Goal: Transaction & Acquisition: Purchase product/service

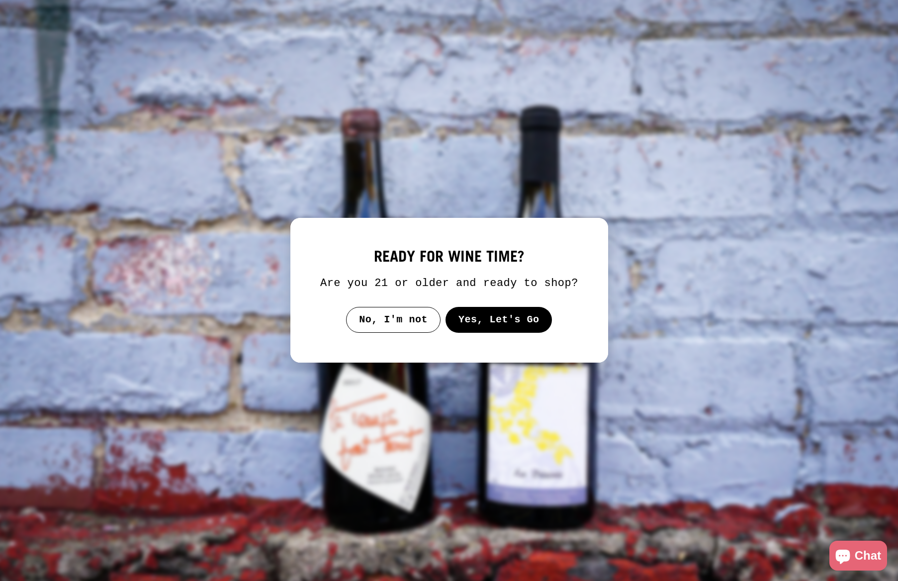
click at [478, 326] on button "Yes, Let's Go" at bounding box center [498, 320] width 107 height 26
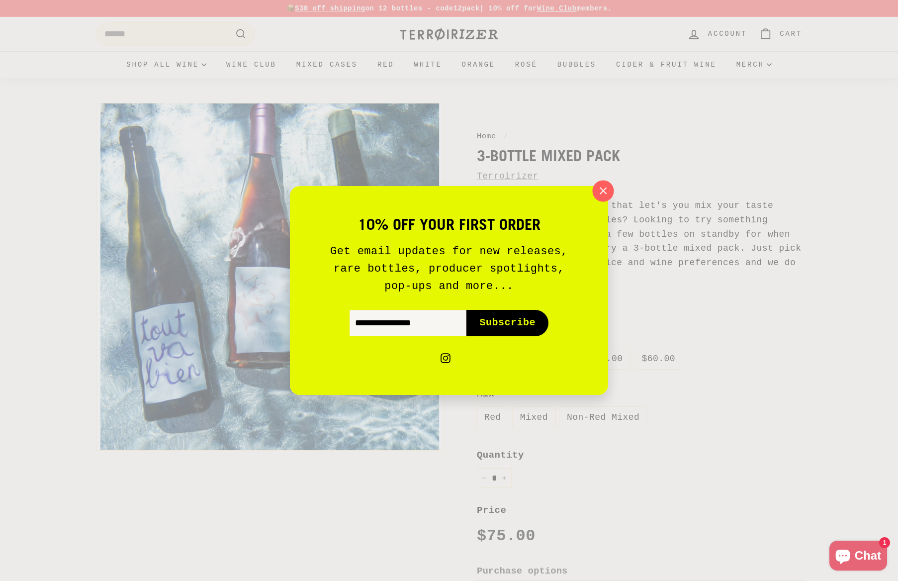
click at [604, 184] on icon "button" at bounding box center [603, 191] width 15 height 15
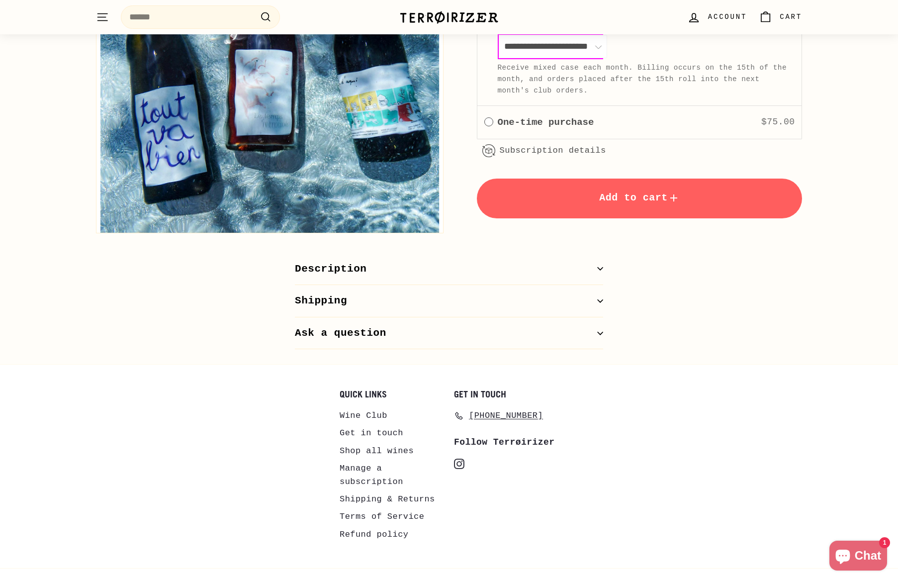
scroll to position [605, 0]
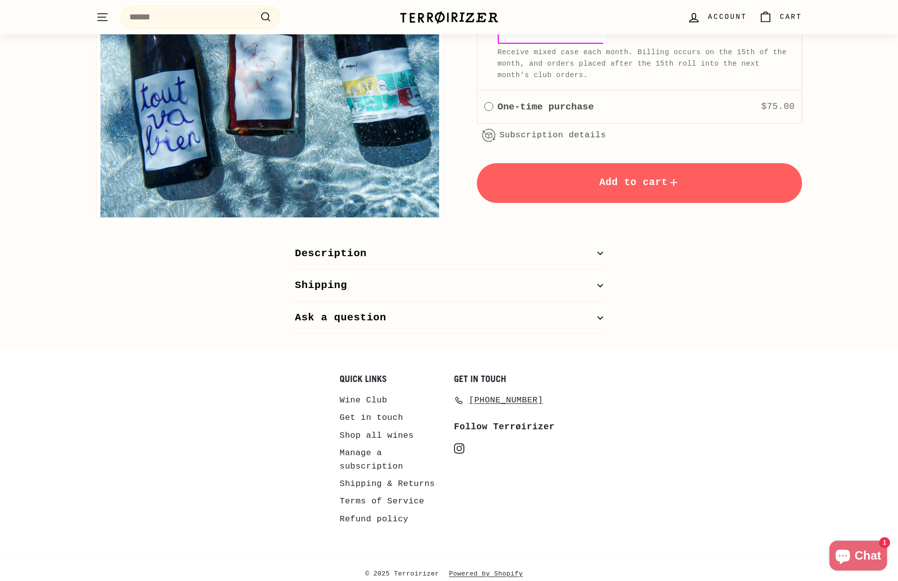
click at [473, 254] on button "Description" at bounding box center [449, 254] width 308 height 32
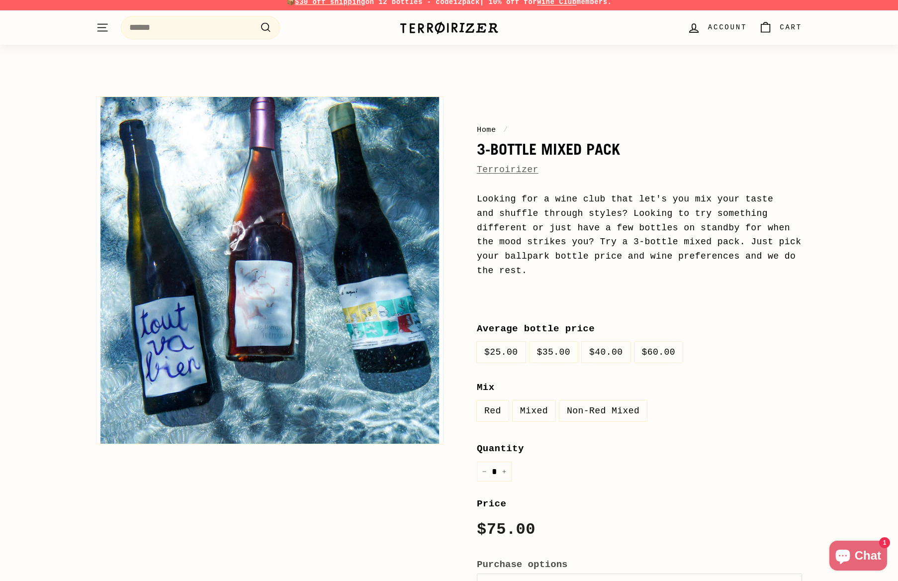
scroll to position [0, 0]
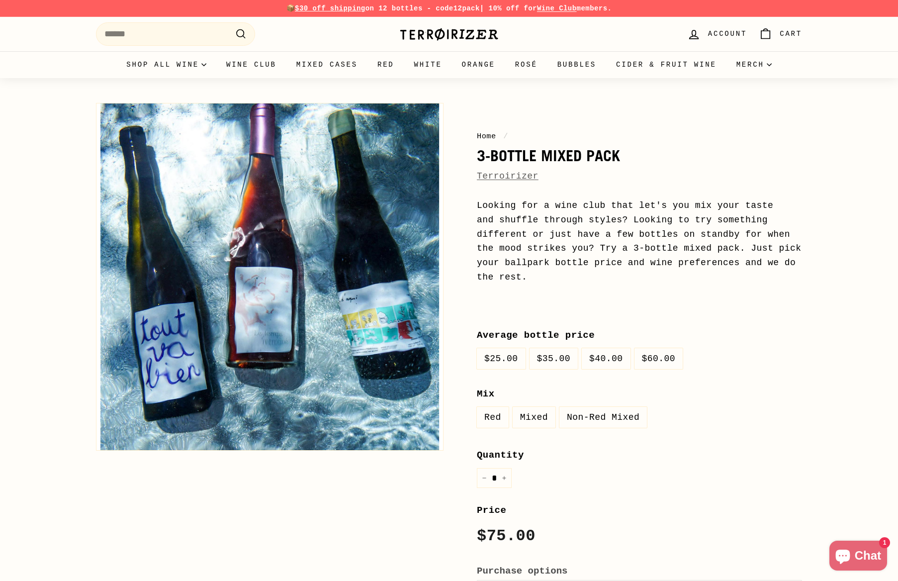
click at [562, 10] on link "Wine Club" at bounding box center [557, 8] width 40 height 8
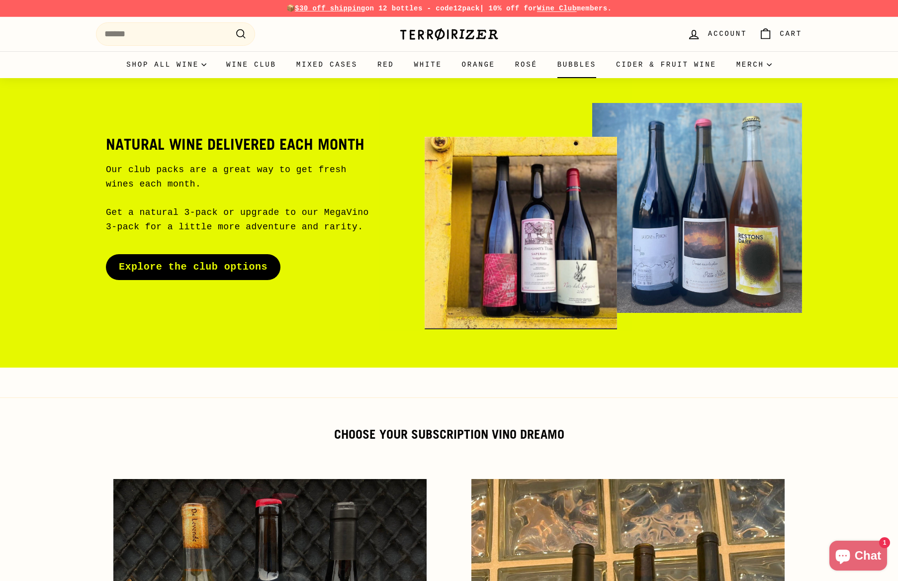
scroll to position [0, 0]
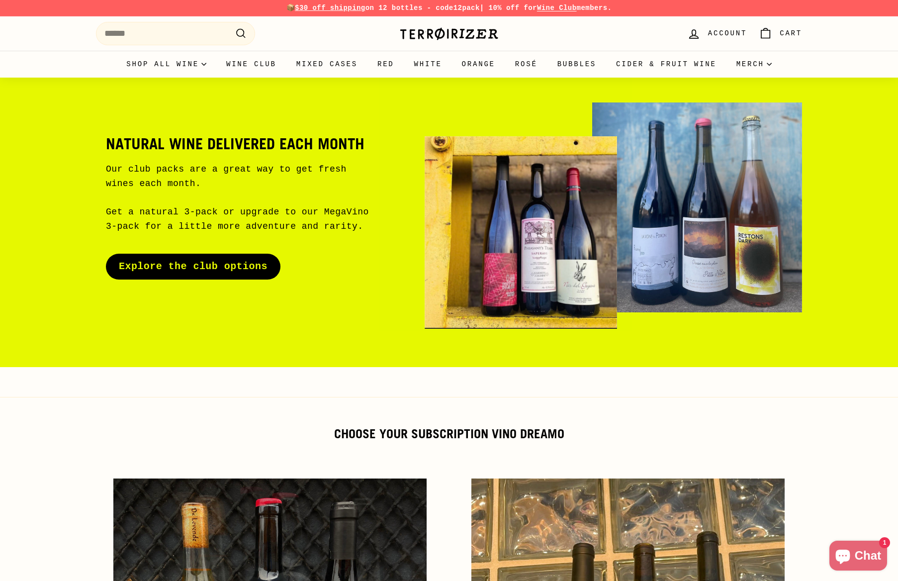
click at [247, 266] on link "Explore the club options" at bounding box center [193, 267] width 175 height 26
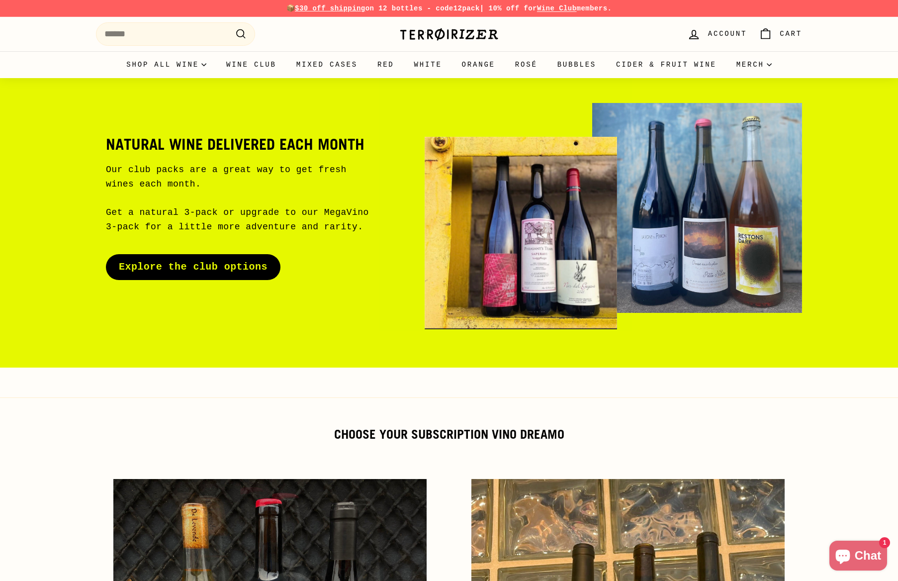
click at [203, 273] on link "Explore the club options" at bounding box center [193, 267] width 175 height 26
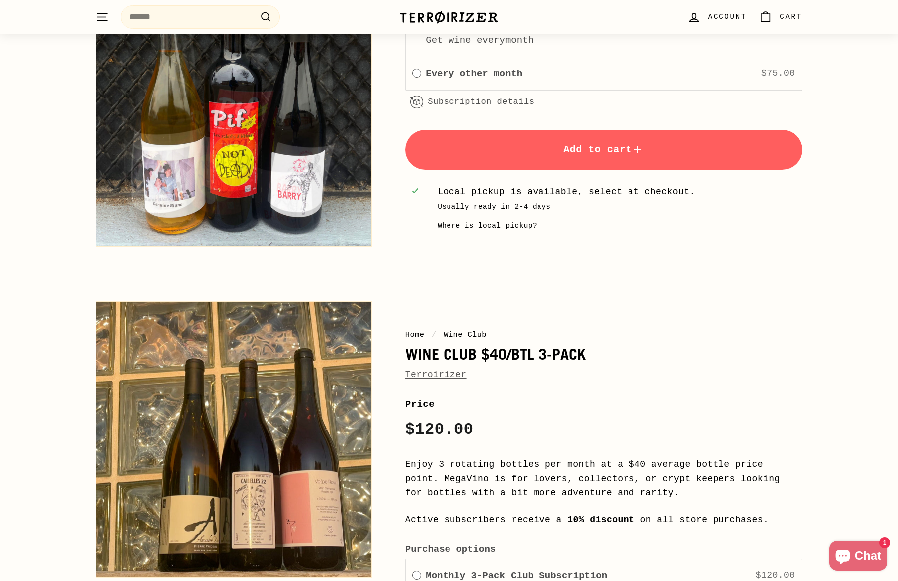
scroll to position [1281, 0]
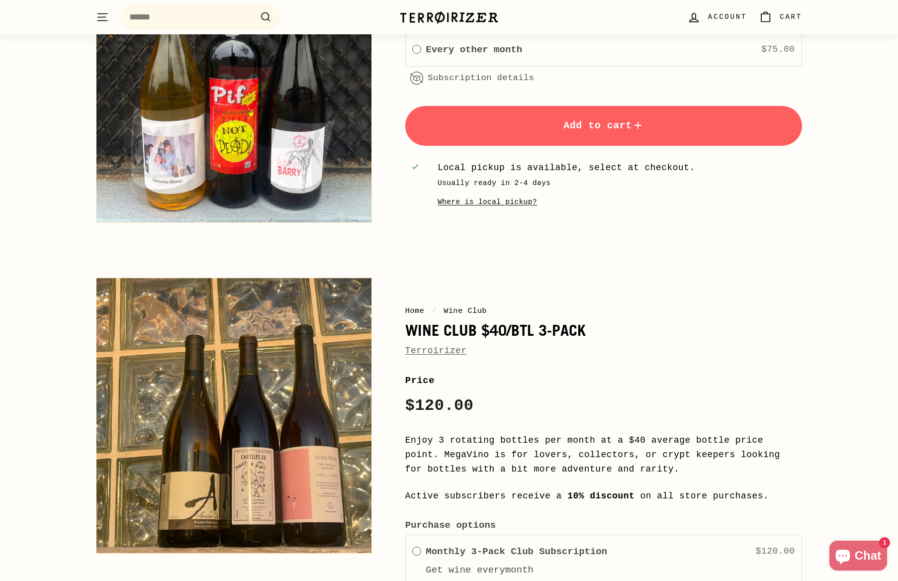
click at [520, 201] on div "Where is local pickup?" at bounding box center [487, 201] width 99 height 11
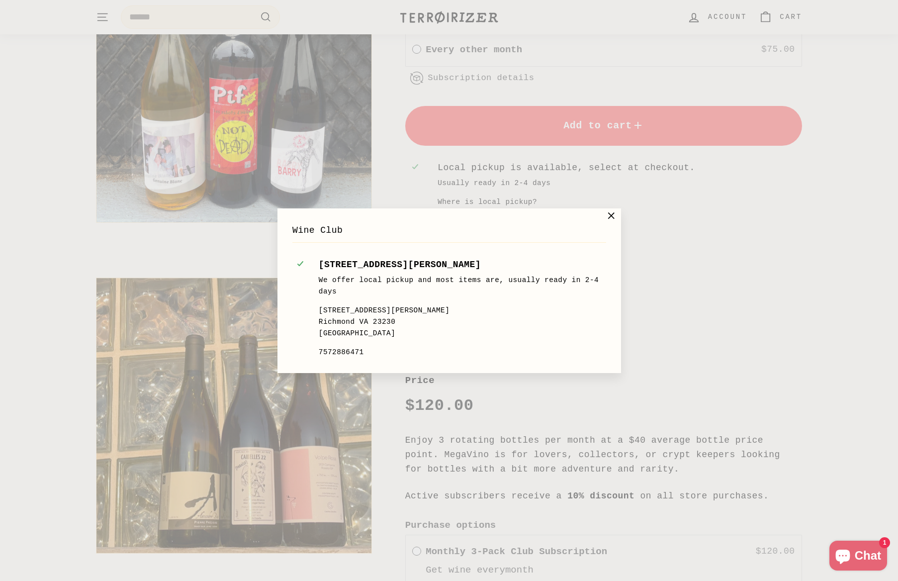
click at [612, 215] on icon at bounding box center [611, 216] width 6 height 6
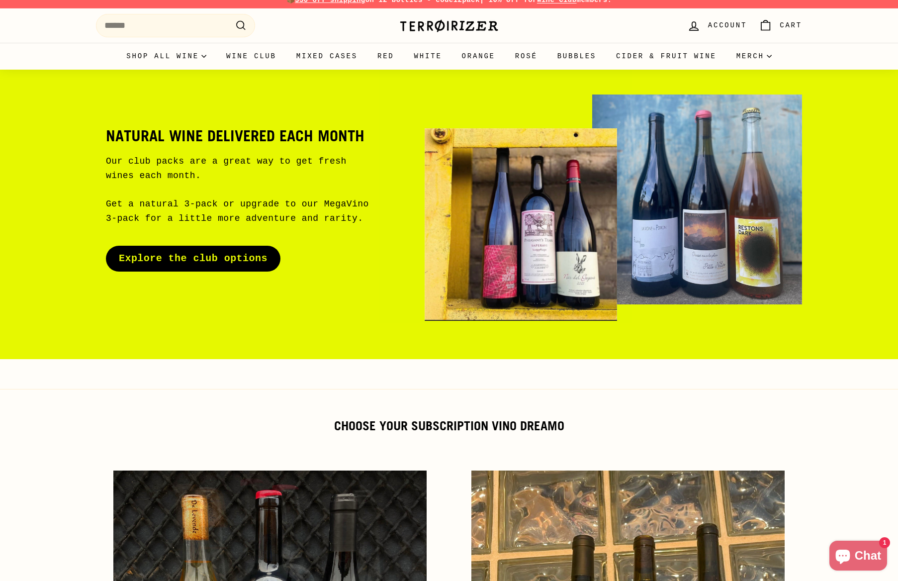
scroll to position [11, 0]
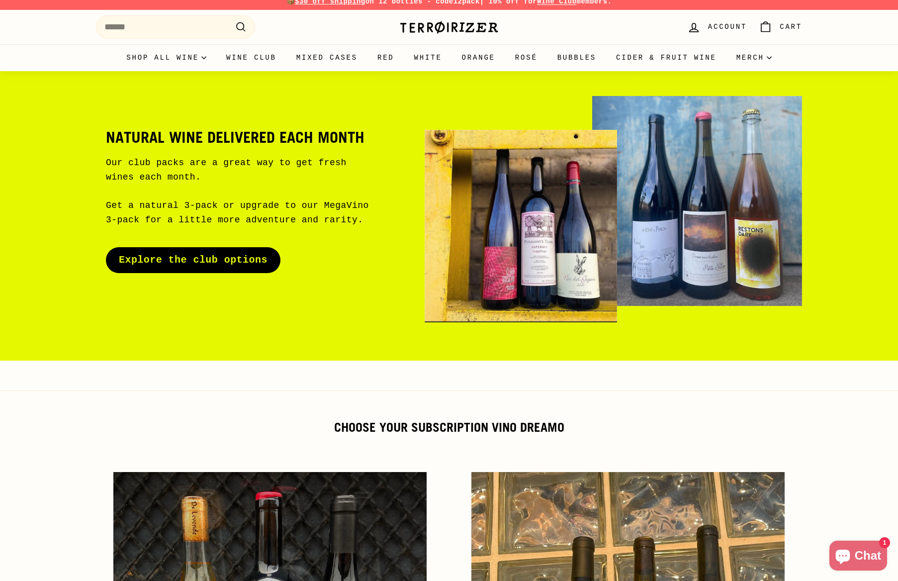
click at [213, 263] on link "Explore the club options" at bounding box center [193, 260] width 175 height 26
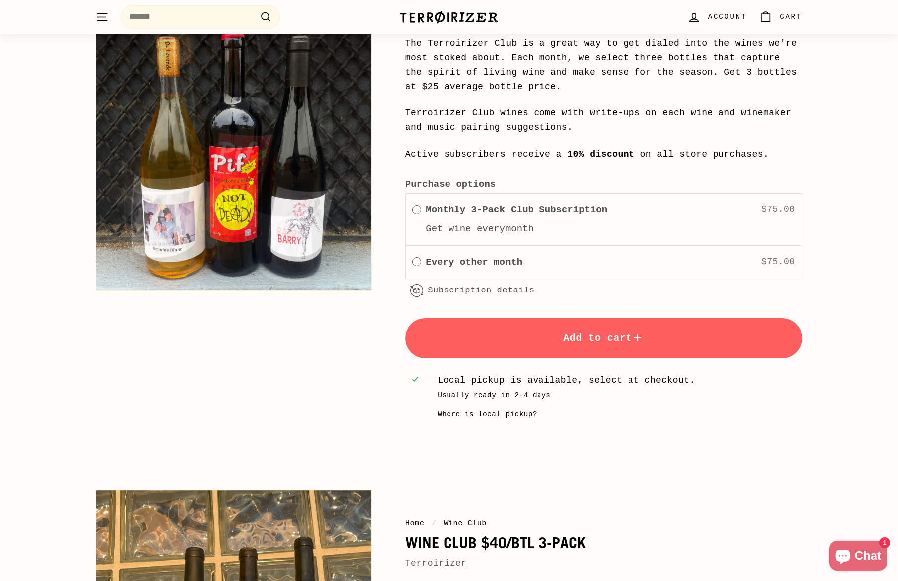
scroll to position [1073, 0]
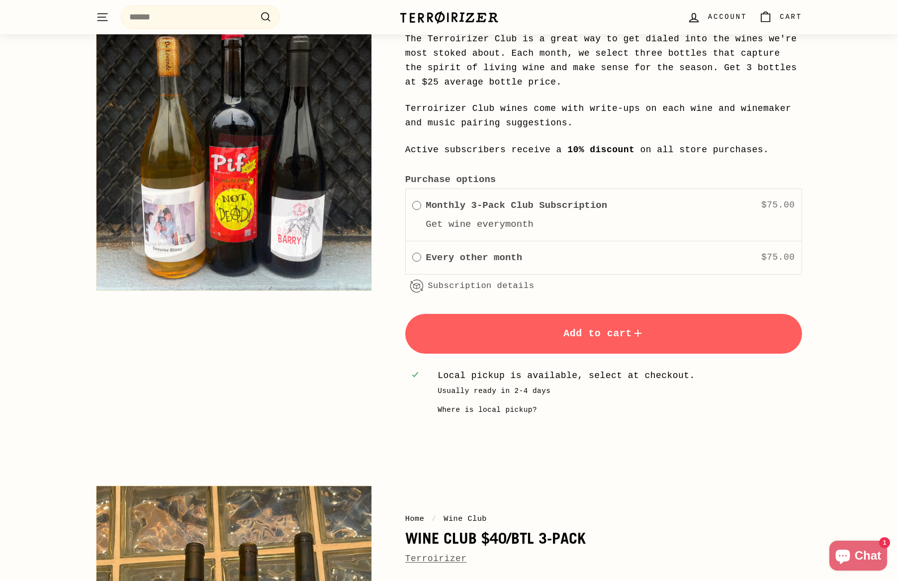
click at [585, 337] on span "Add to cart" at bounding box center [603, 333] width 81 height 11
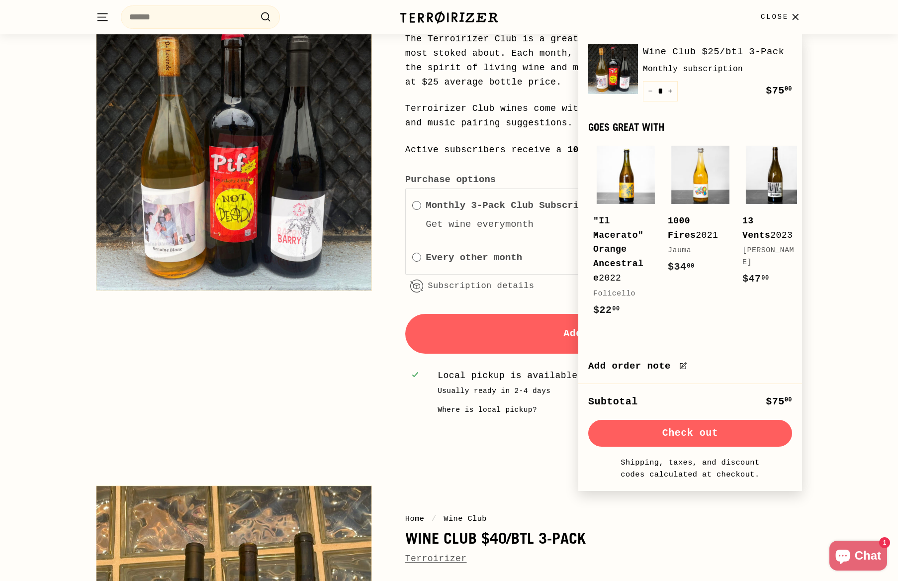
click at [646, 447] on button "Check out" at bounding box center [690, 433] width 204 height 27
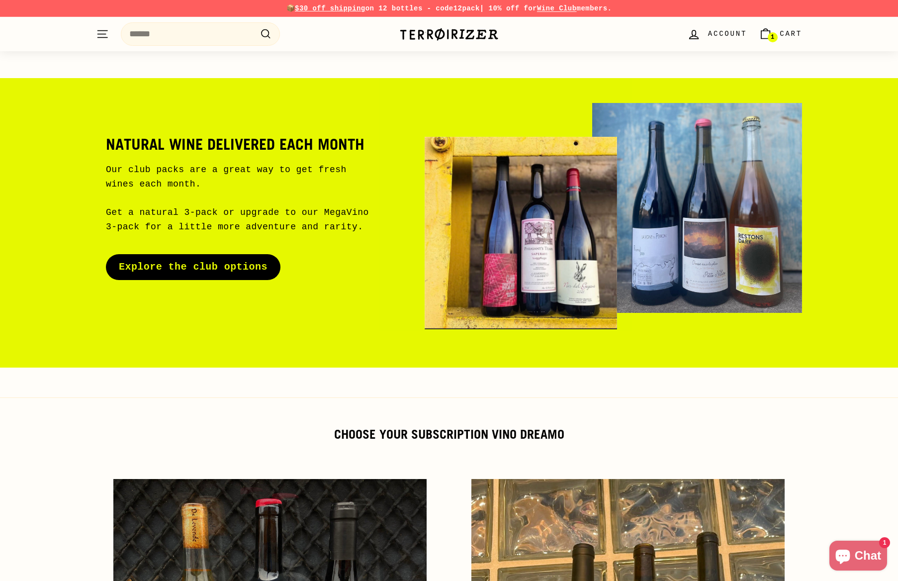
scroll to position [1073, 0]
